Goal: Information Seeking & Learning: Learn about a topic

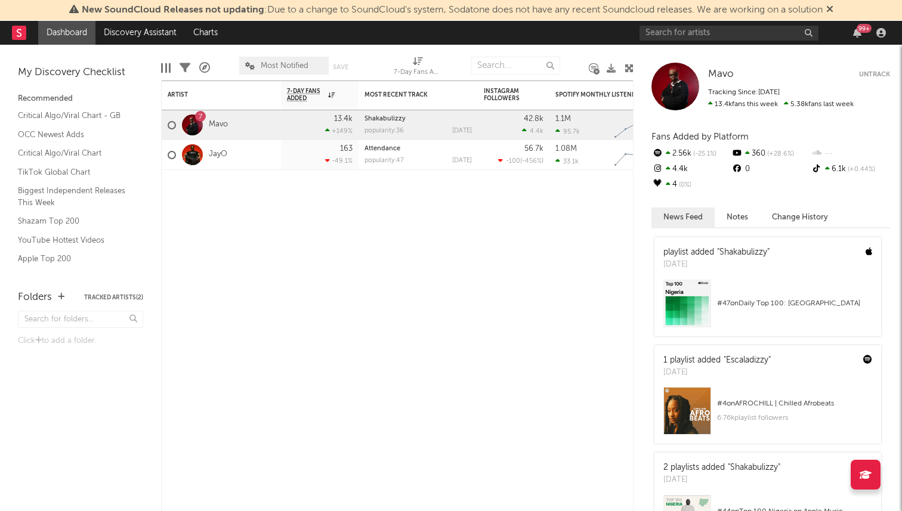
click at [694, 23] on div "99 +" at bounding box center [765, 33] width 251 height 24
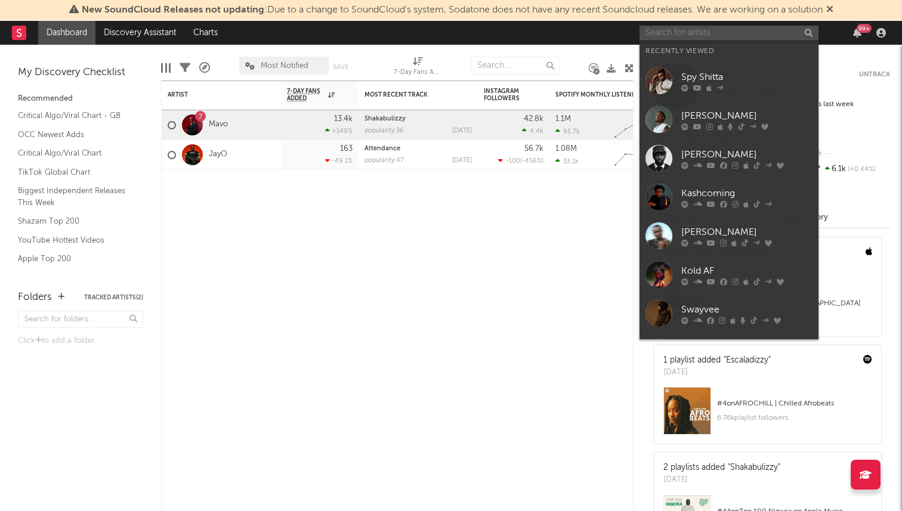
click at [689, 30] on input "text" at bounding box center [729, 33] width 179 height 15
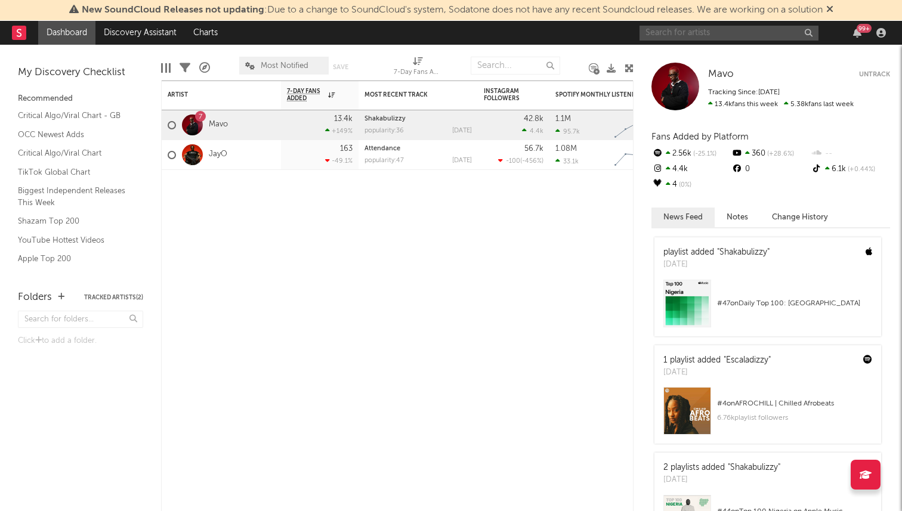
click at [670, 29] on input "text" at bounding box center [729, 33] width 179 height 15
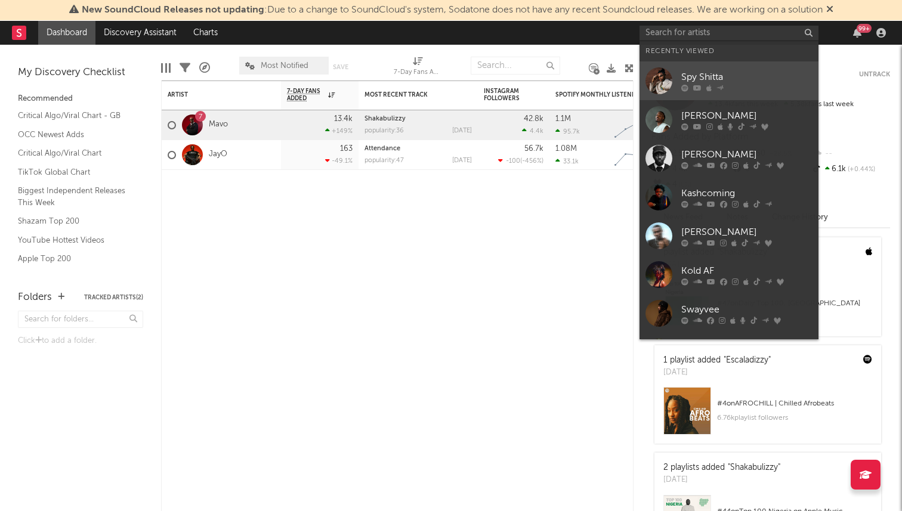
click at [706, 82] on div "Spy Shitta" at bounding box center [747, 77] width 131 height 14
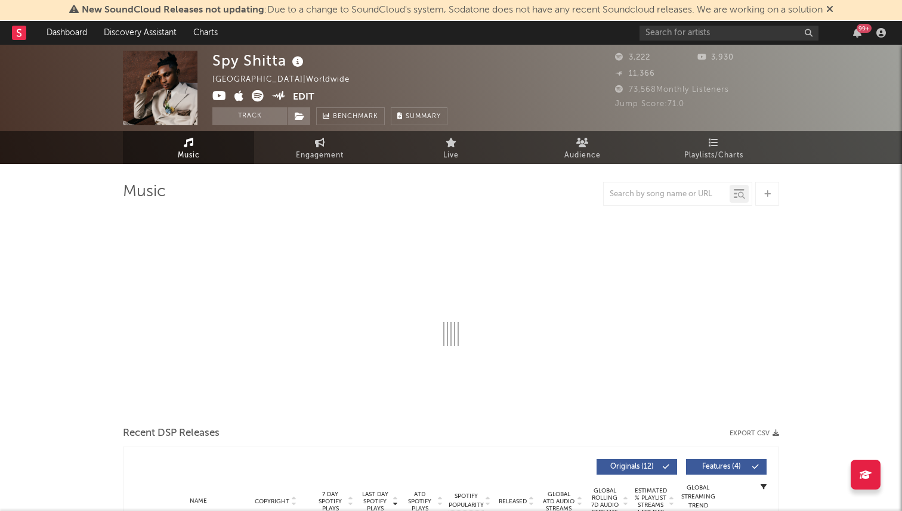
select select "6m"
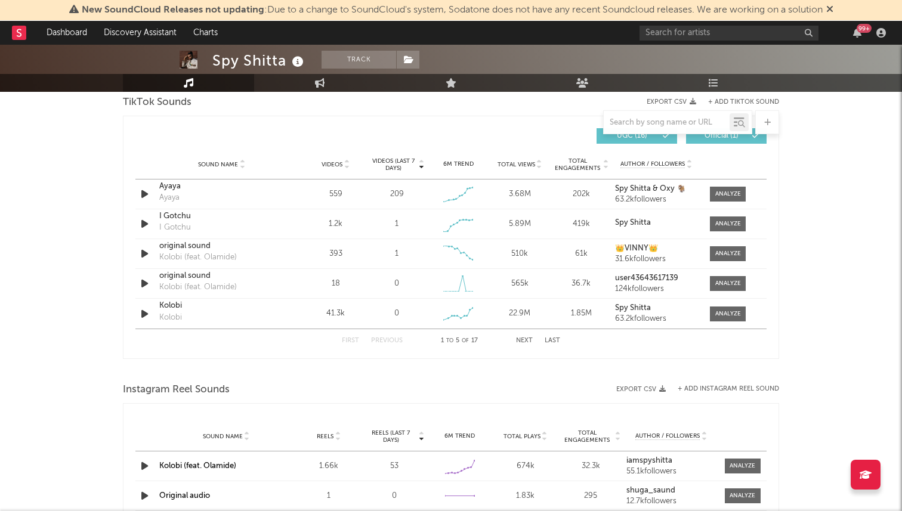
scroll to position [810, 0]
